Goal: Find contact information: Find contact information

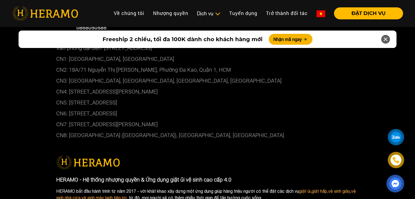
scroll to position [2780, 0]
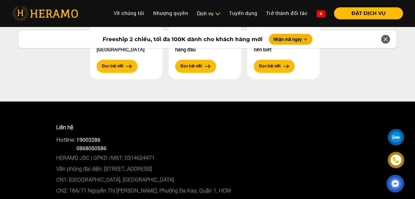
drag, startPoint x: 77, startPoint y: 134, endPoint x: 111, endPoint y: 134, distance: 33.3
click at [111, 144] on div "Hotline: 0868050586" at bounding box center [207, 148] width 303 height 8
click at [78, 145] on span "0868050586" at bounding box center [91, 148] width 30 height 7
drag, startPoint x: 78, startPoint y: 132, endPoint x: 90, endPoint y: 132, distance: 12.0
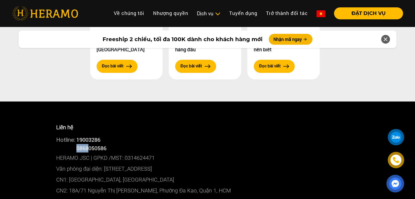
click at [90, 145] on span "0868050586" at bounding box center [91, 148] width 30 height 7
drag, startPoint x: 90, startPoint y: 132, endPoint x: 100, endPoint y: 135, distance: 10.5
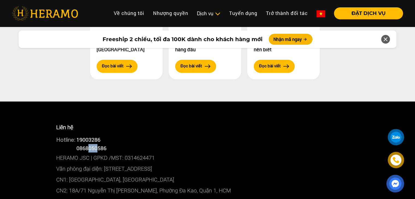
click at [100, 145] on span "0868050586" at bounding box center [91, 148] width 30 height 7
click at [99, 145] on span "0868050586" at bounding box center [91, 148] width 30 height 7
